Goal: Task Accomplishment & Management: Use online tool/utility

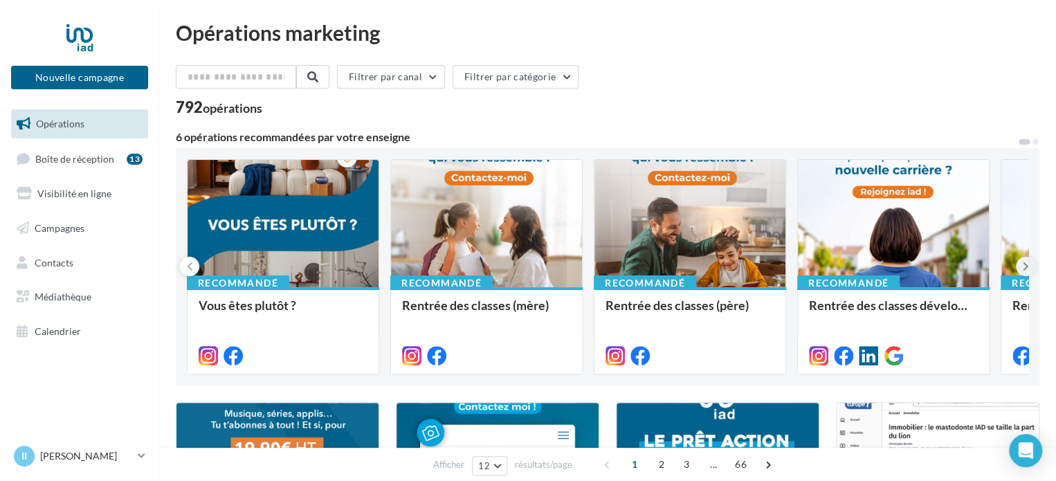
click at [1023, 266] on icon at bounding box center [1026, 267] width 6 height 14
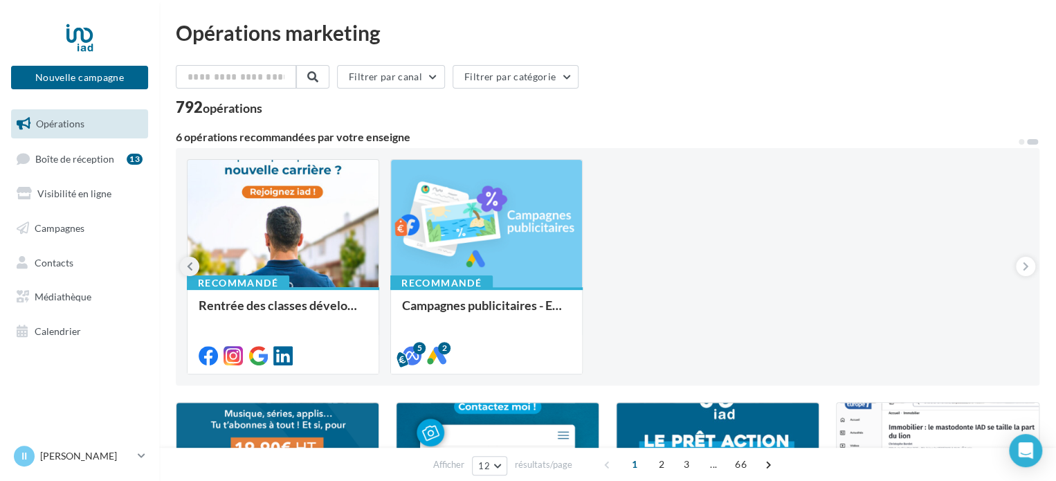
click at [193, 263] on button at bounding box center [189, 266] width 19 height 19
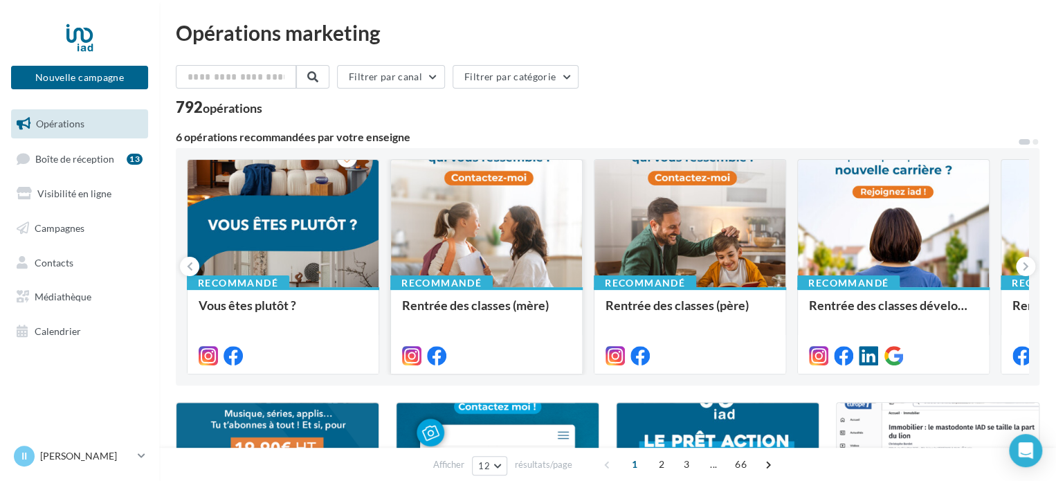
click at [468, 265] on div at bounding box center [486, 224] width 191 height 129
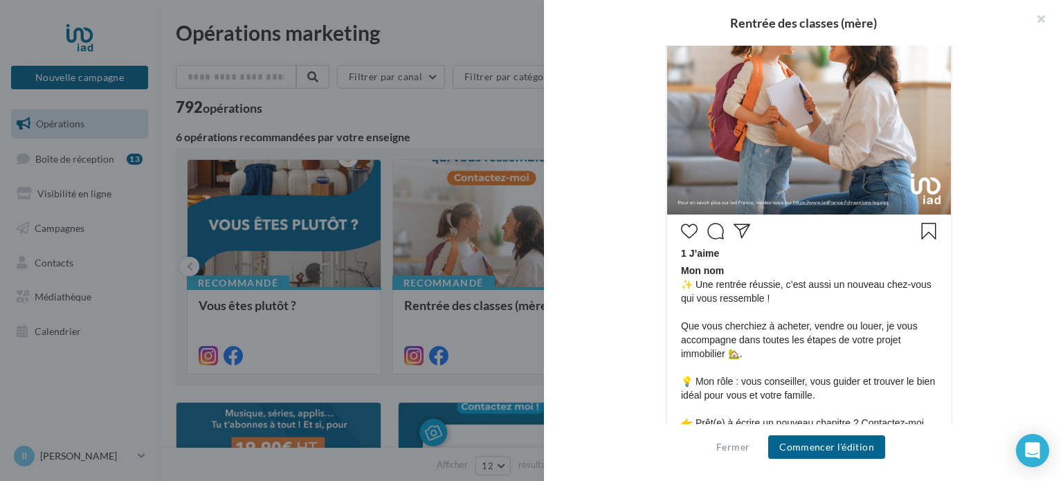
scroll to position [623, 0]
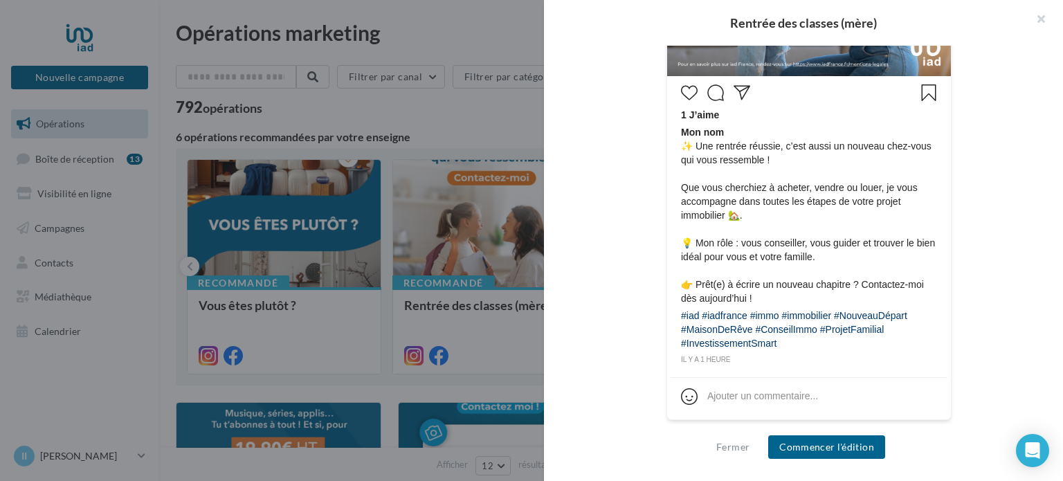
click at [727, 132] on span "Mon nom ✨ Une rentrée réussie, c’est aussi un nouveau chez-vous qui vous ressem…" at bounding box center [809, 215] width 256 height 180
click at [858, 446] on button "Commencer l'édition" at bounding box center [826, 447] width 117 height 24
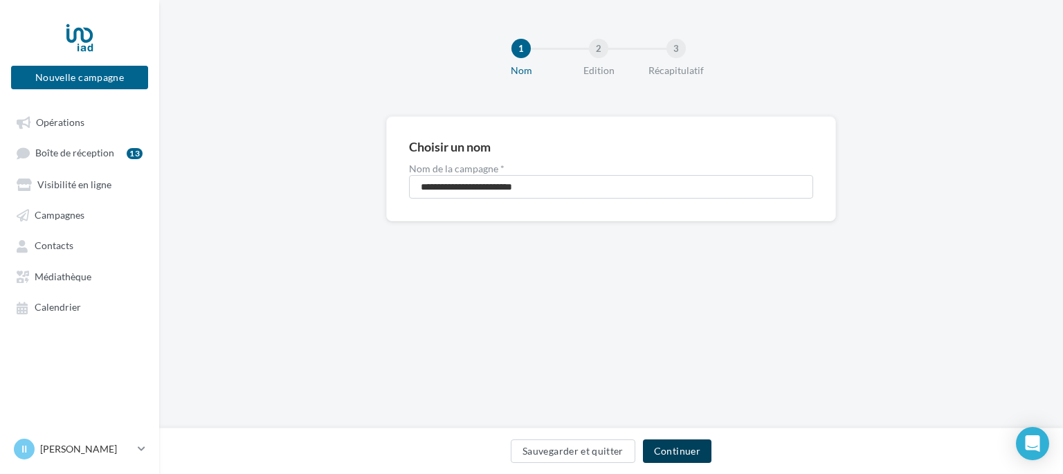
click at [670, 455] on button "Continuer" at bounding box center [677, 452] width 69 height 24
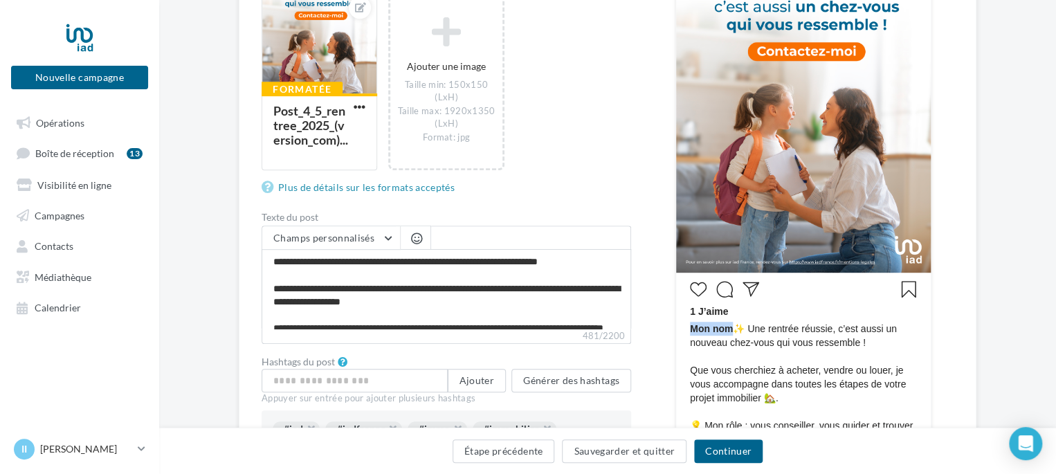
drag, startPoint x: 733, startPoint y: 334, endPoint x: 683, endPoint y: 332, distance: 50.6
click at [683, 332] on div "1 J’aime Mon nom ✨ Une rentrée réussie, c’est aussi un nouveau chez-vous qui vo…" at bounding box center [804, 412] width 248 height 273
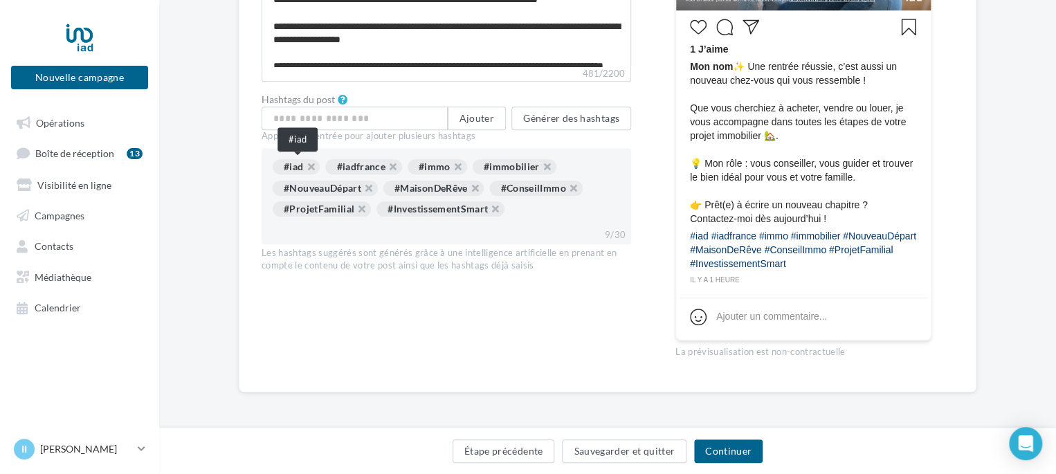
click at [293, 168] on div "#iad" at bounding box center [296, 166] width 47 height 15
click at [352, 163] on div "#iadfrance" at bounding box center [363, 166] width 77 height 15
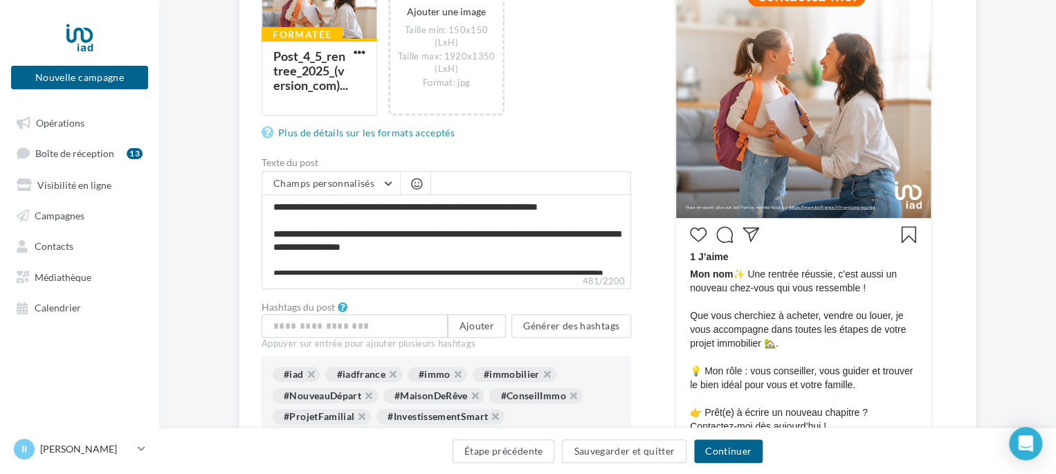
scroll to position [55, 0]
